Goal: Task Accomplishment & Management: Manage account settings

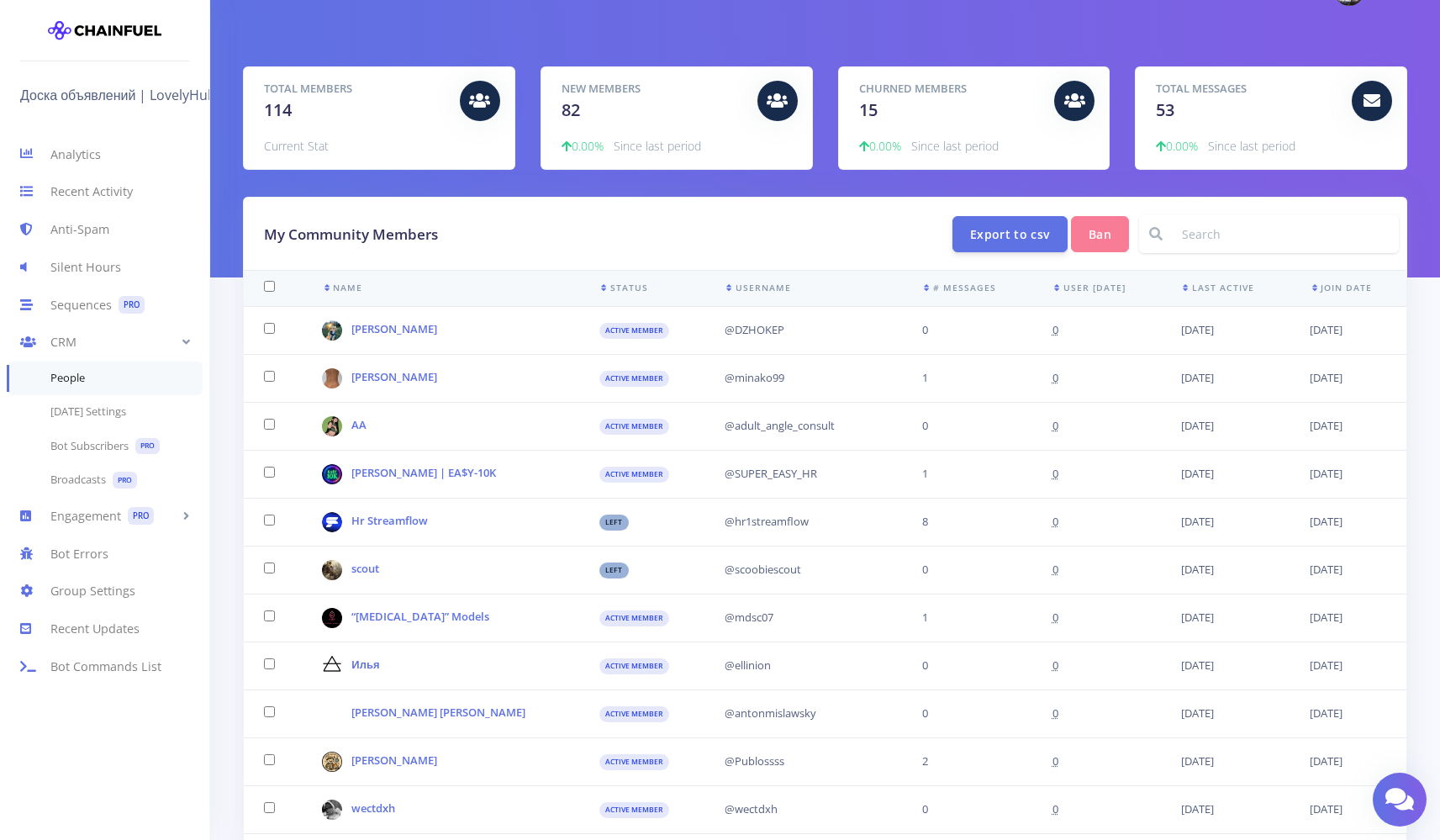
scroll to position [4, 0]
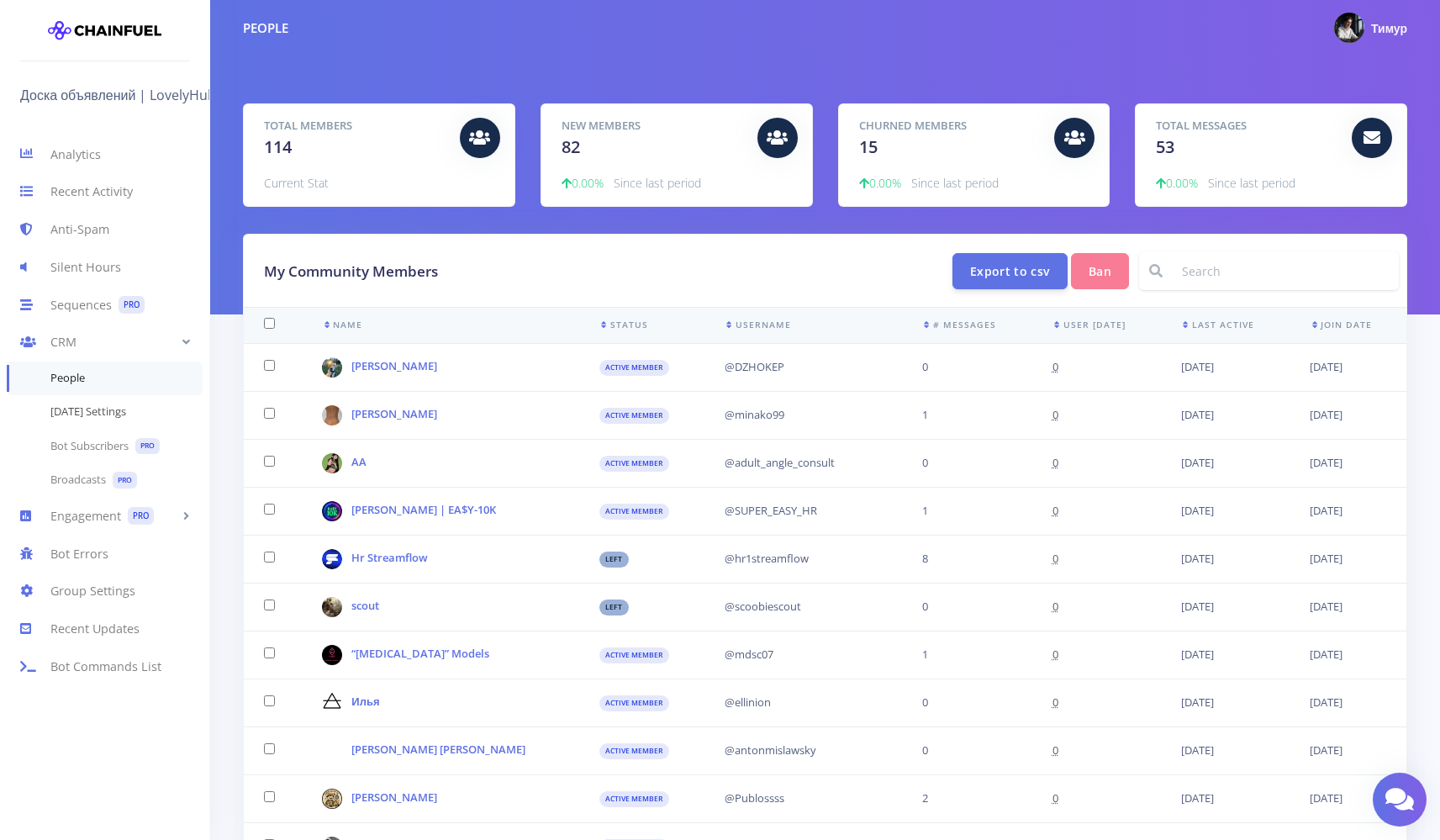
click at [129, 416] on link "[DATE] Settings" at bounding box center [105, 412] width 210 height 34
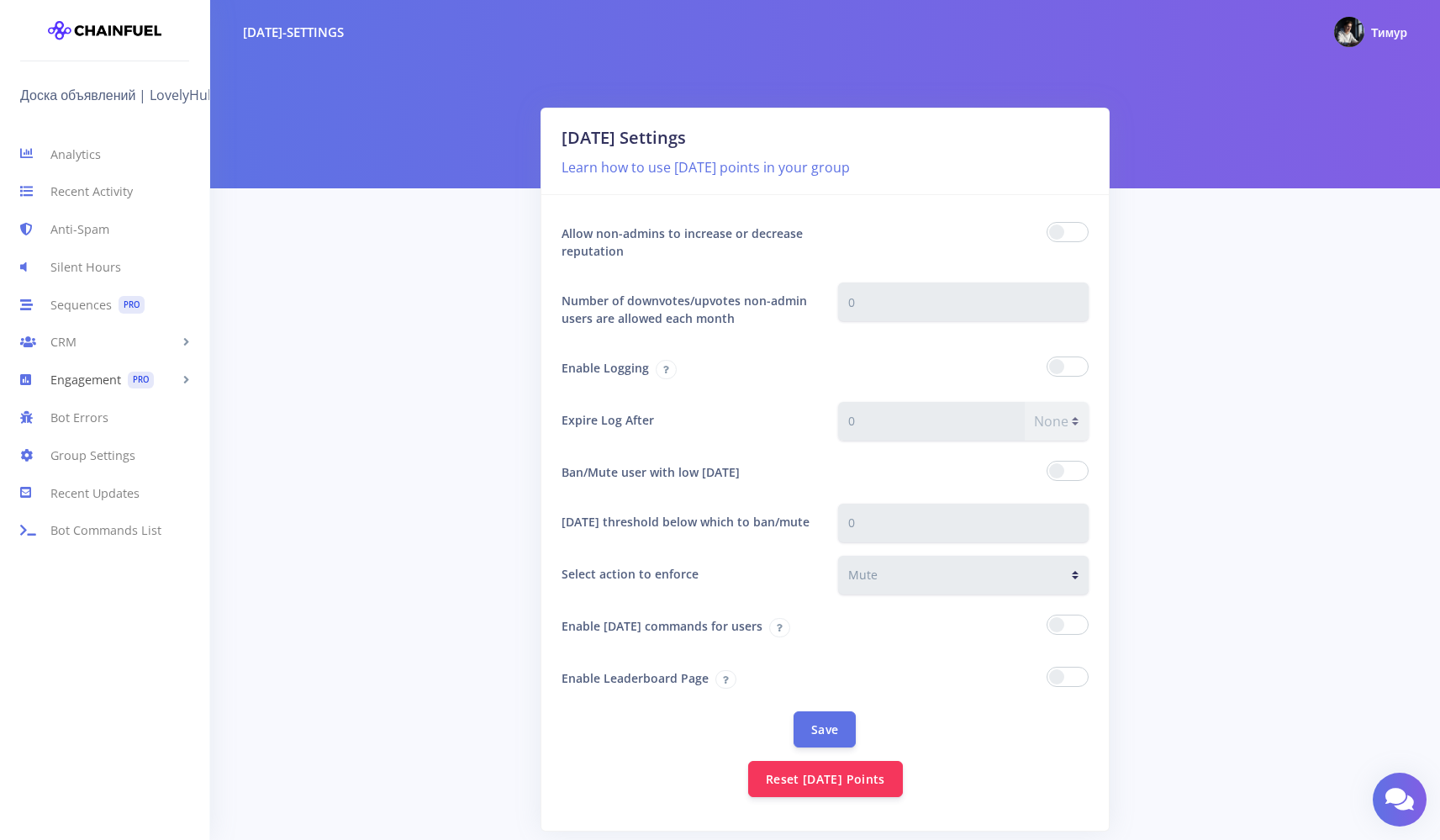
click at [102, 378] on link "Engagement PRO" at bounding box center [105, 380] width 210 height 38
click at [102, 357] on link "CRM" at bounding box center [105, 342] width 210 height 38
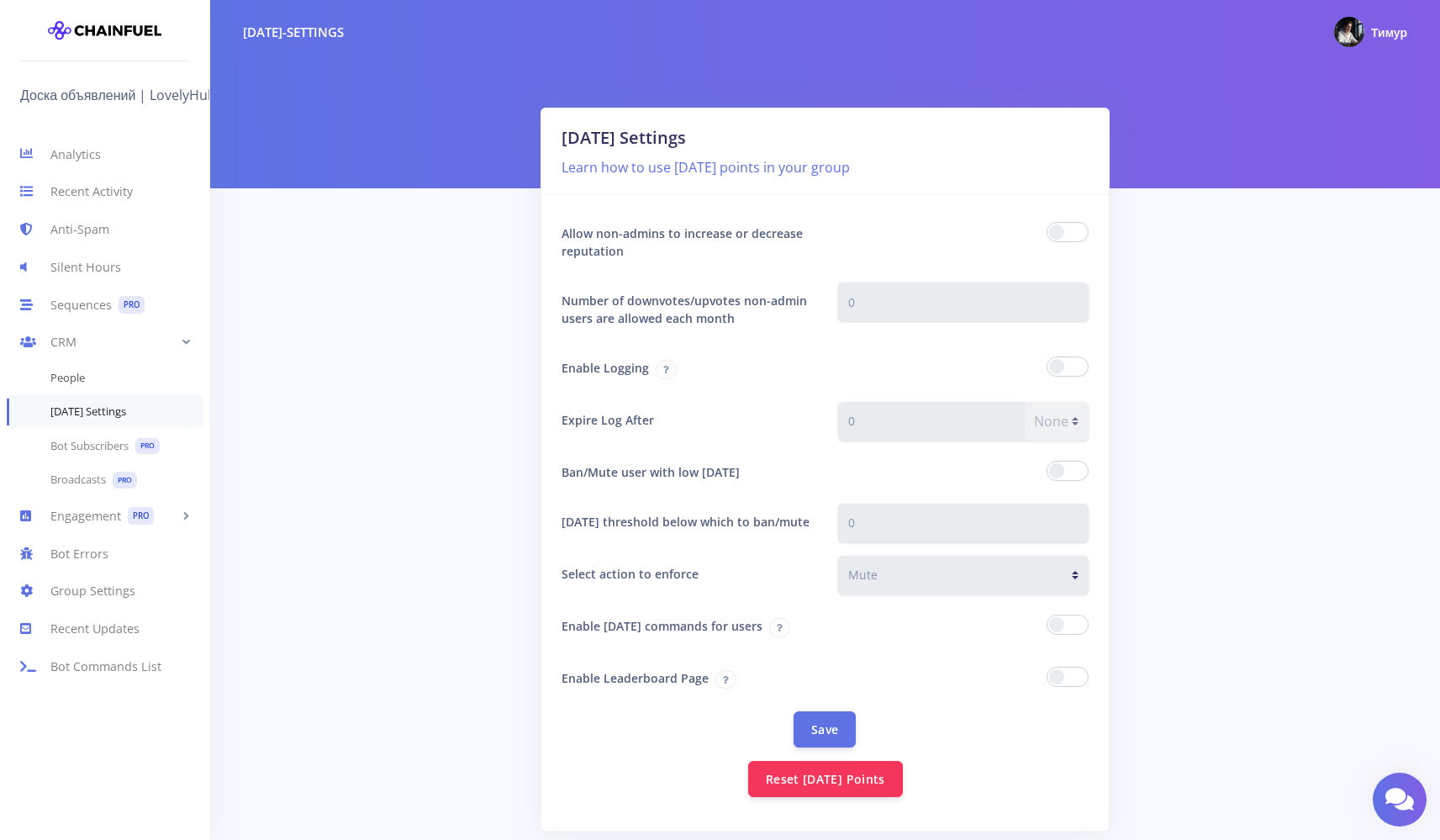
click at [96, 372] on link "People" at bounding box center [105, 379] width 210 height 34
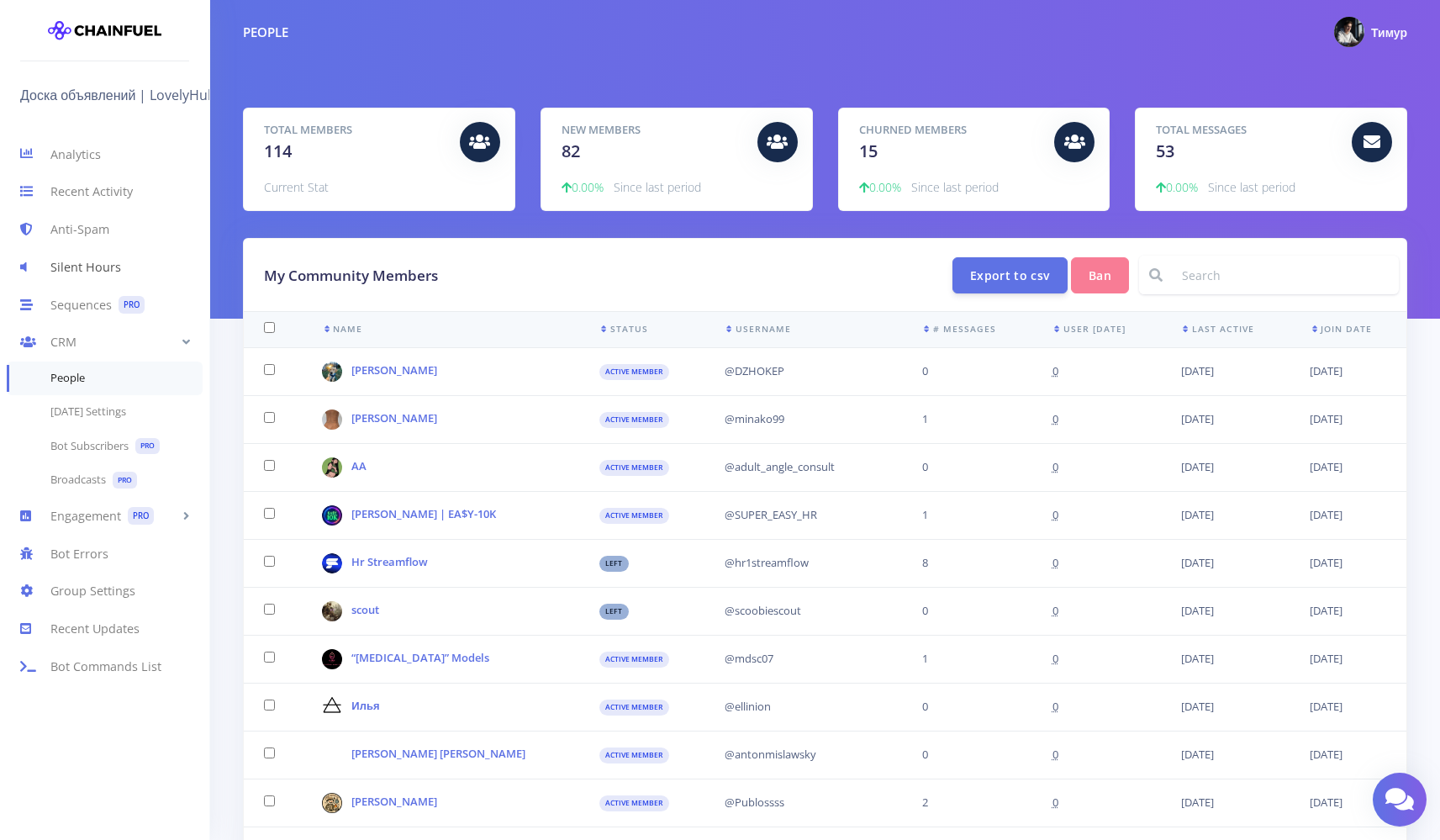
click at [122, 266] on link "Silent Hours" at bounding box center [105, 267] width 210 height 38
click at [121, 225] on link "Anti-Spam" at bounding box center [105, 230] width 210 height 38
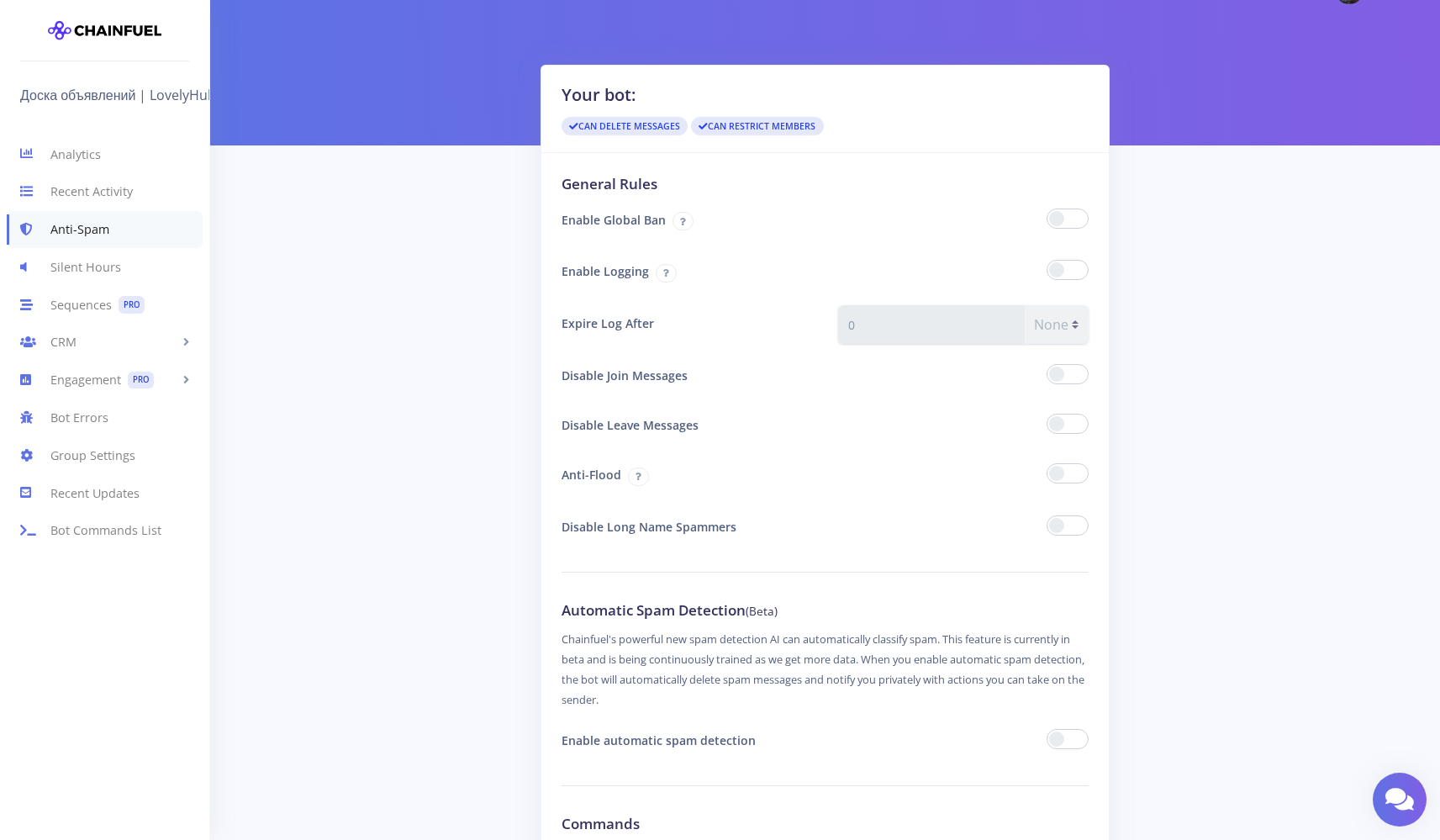
scroll to position [45, 0]
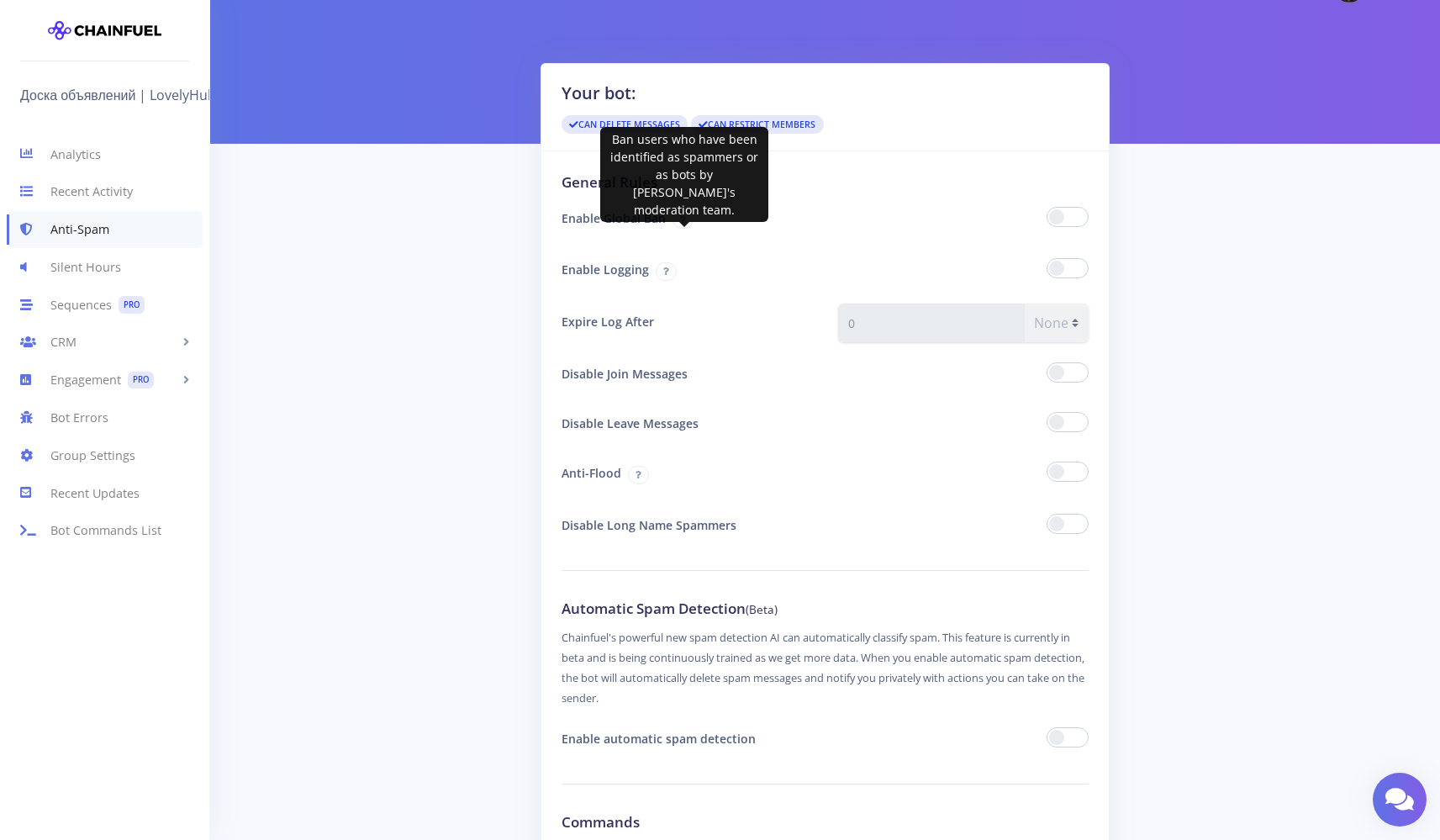
click at [691, 217] on span at bounding box center [683, 220] width 21 height 19
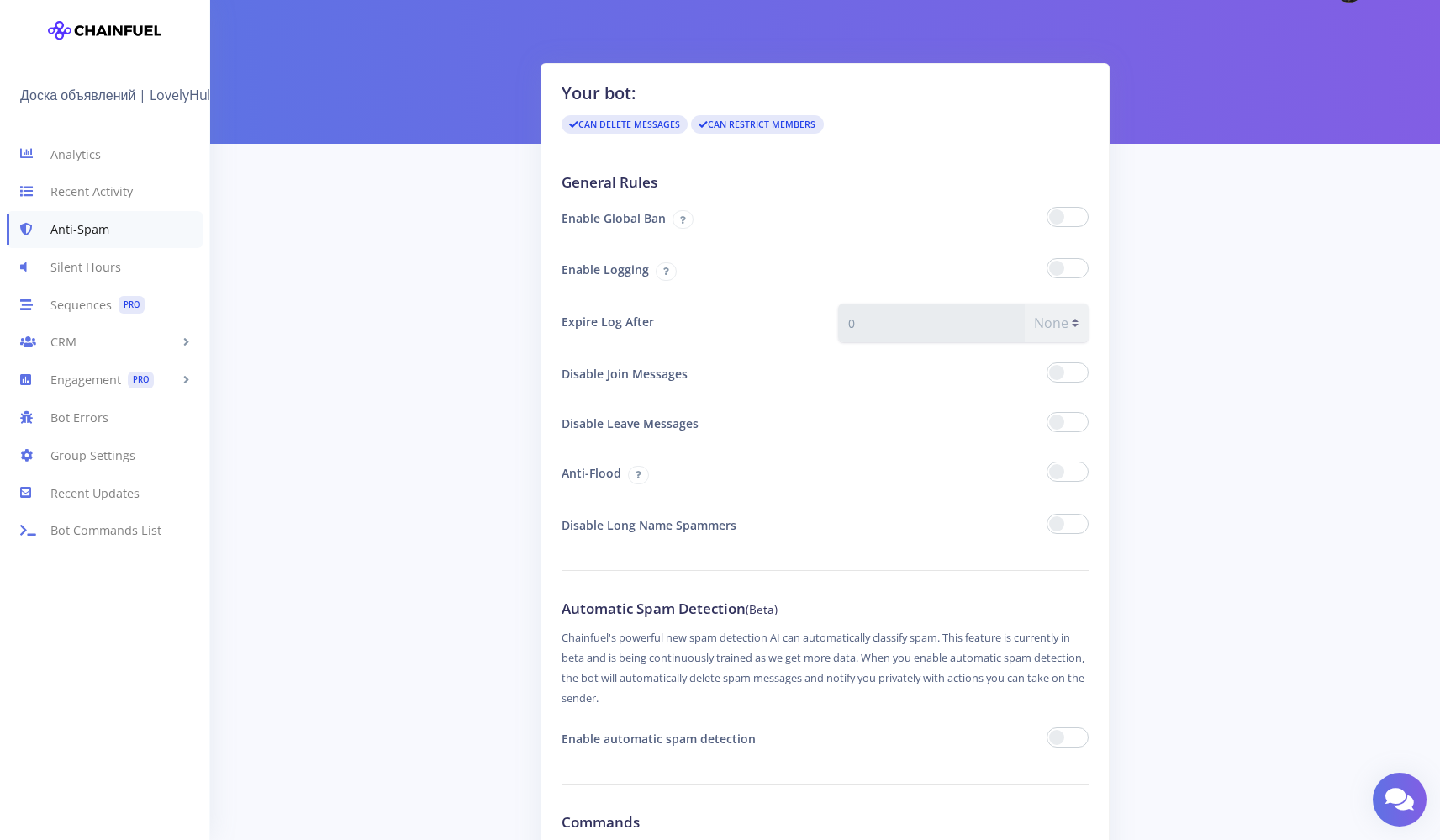
click at [1050, 461] on div at bounding box center [963, 474] width 276 height 39
click at [1056, 464] on span at bounding box center [1068, 472] width 42 height 20
click at [0, 0] on input "checkbox" at bounding box center [0, 0] width 0 height 0
click at [1072, 464] on span at bounding box center [1068, 472] width 42 height 20
click at [0, 0] on input "checkbox" at bounding box center [0, 0] width 0 height 0
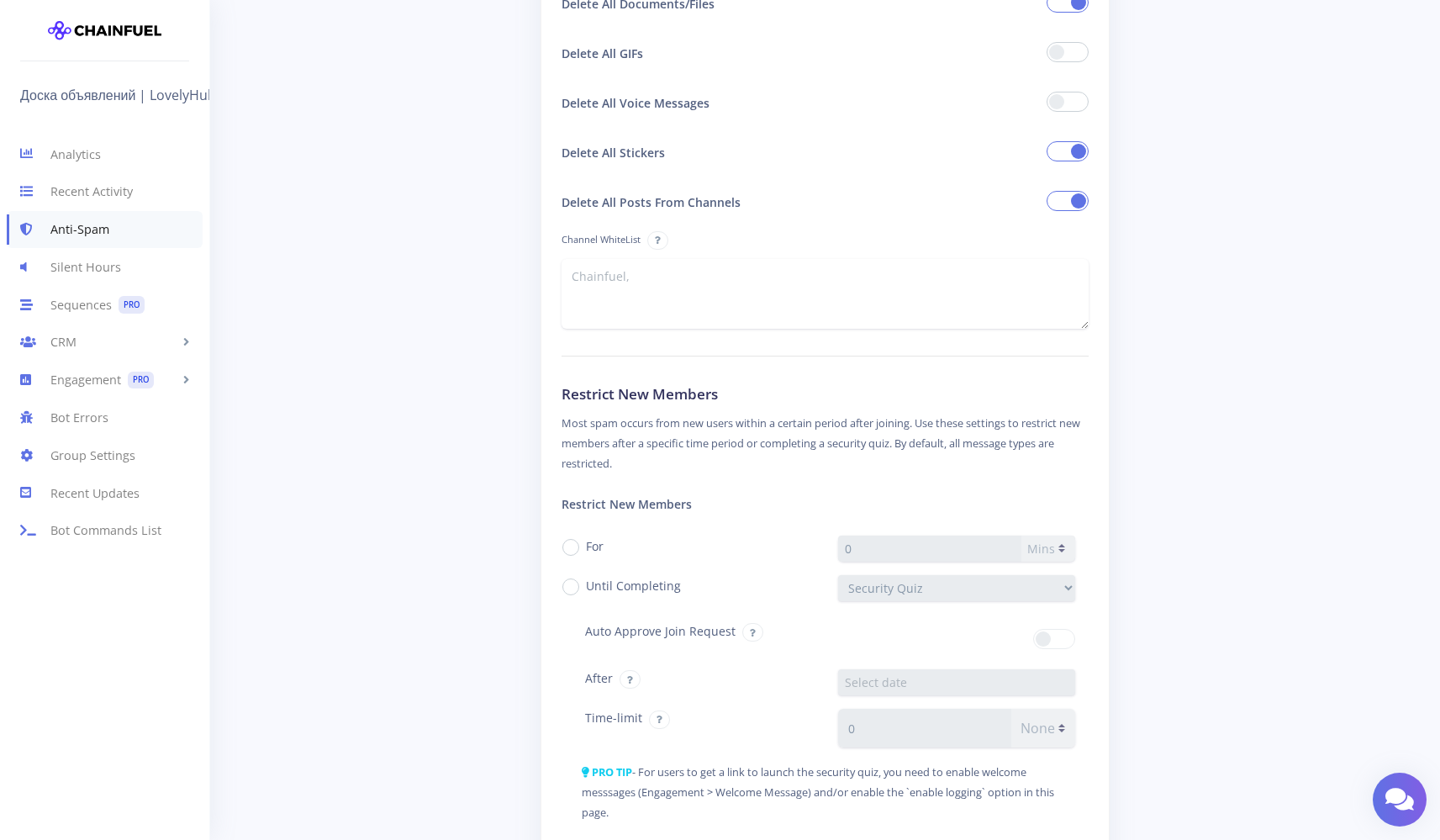
scroll to position [1235, 0]
